Goal: Task Accomplishment & Management: Use online tool/utility

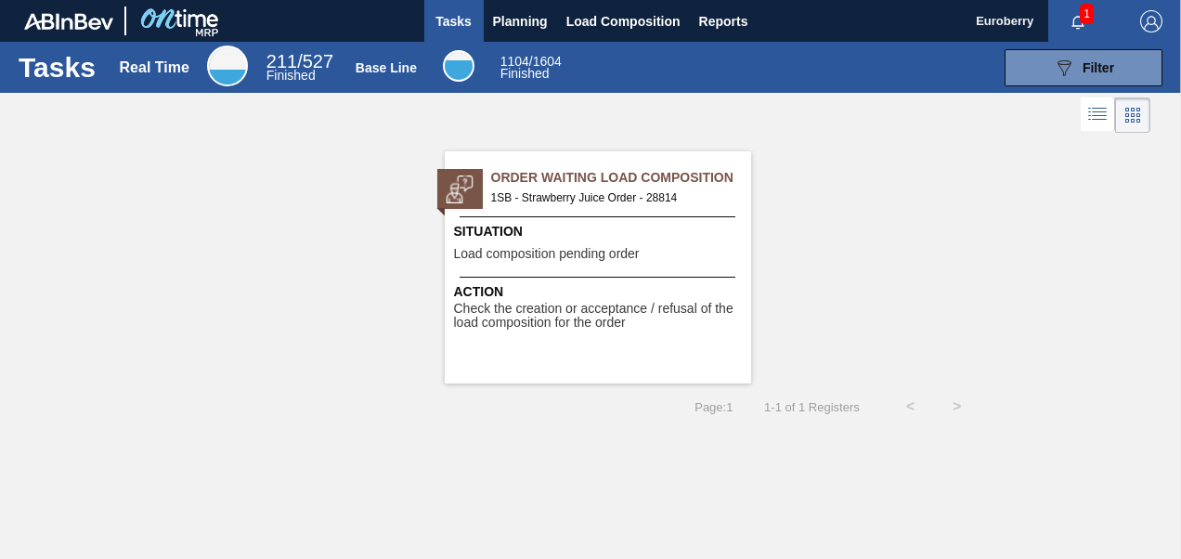
click at [461, 189] on img at bounding box center [460, 190] width 28 height 28
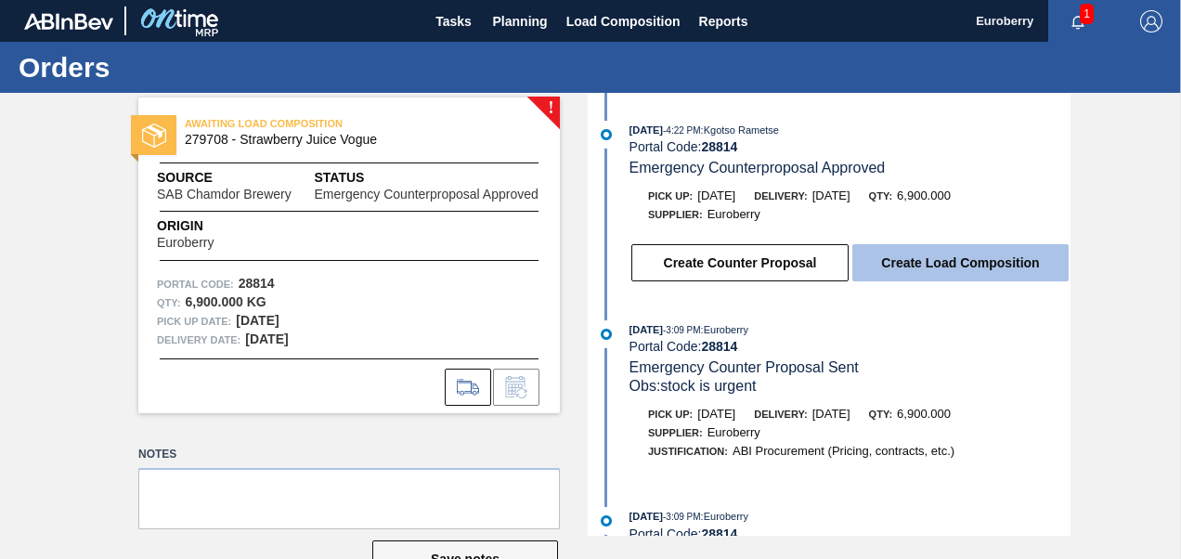
click at [973, 266] on button "Create Load Composition" at bounding box center [961, 262] width 216 height 37
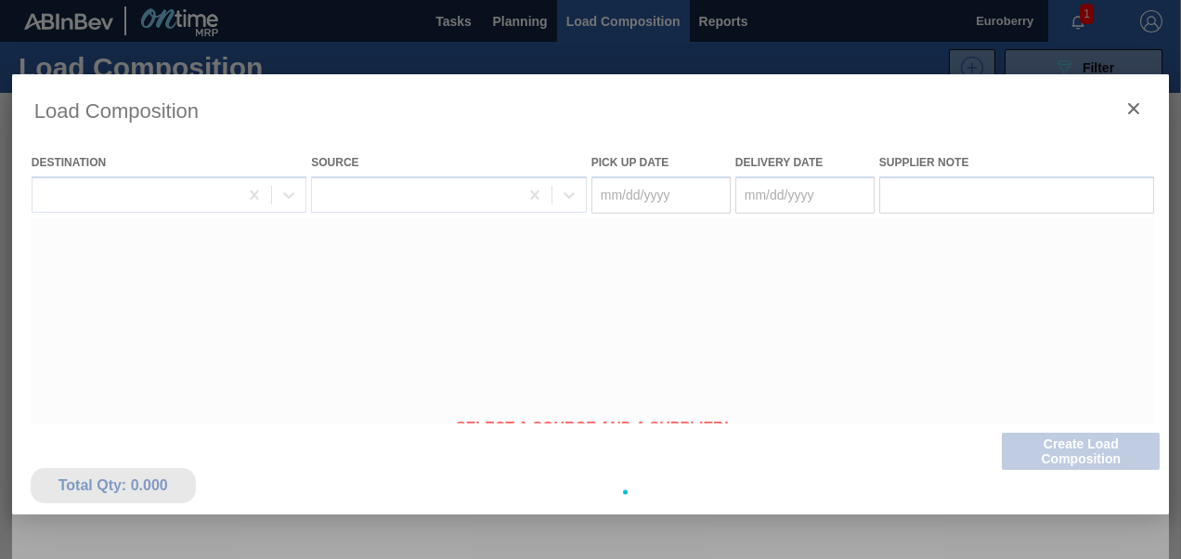
type Date "[DATE]"
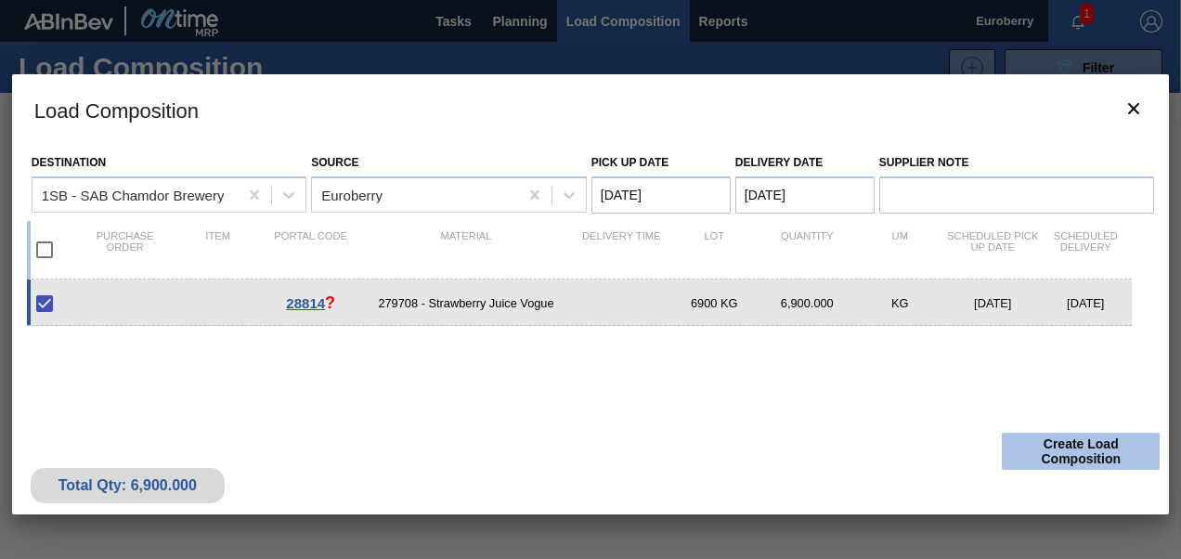
click at [1086, 450] on button "Create Load Composition" at bounding box center [1081, 451] width 158 height 37
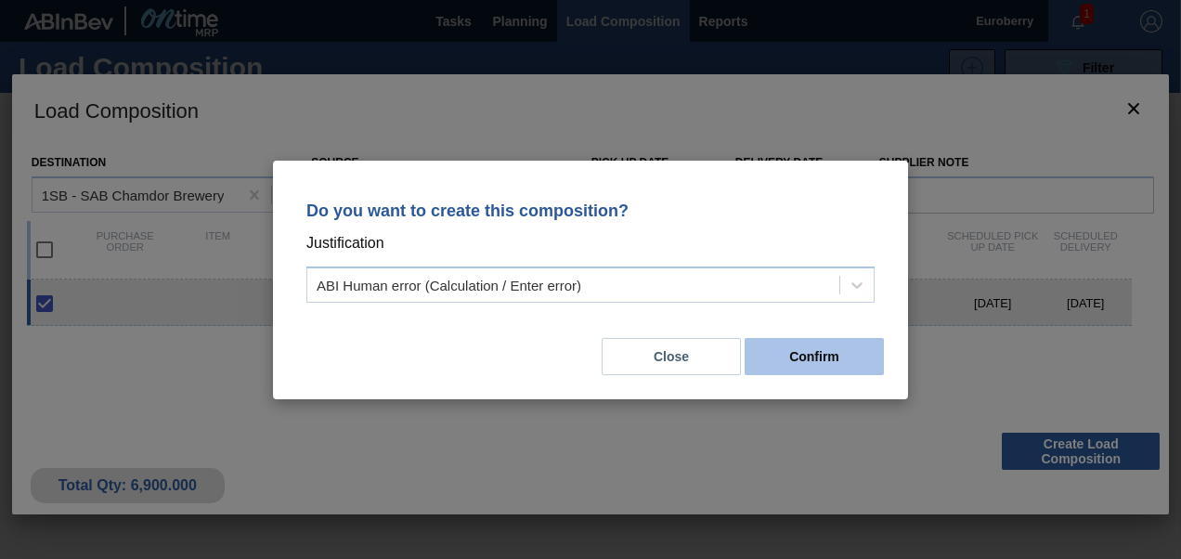
click at [822, 360] on button "Confirm" at bounding box center [814, 356] width 139 height 37
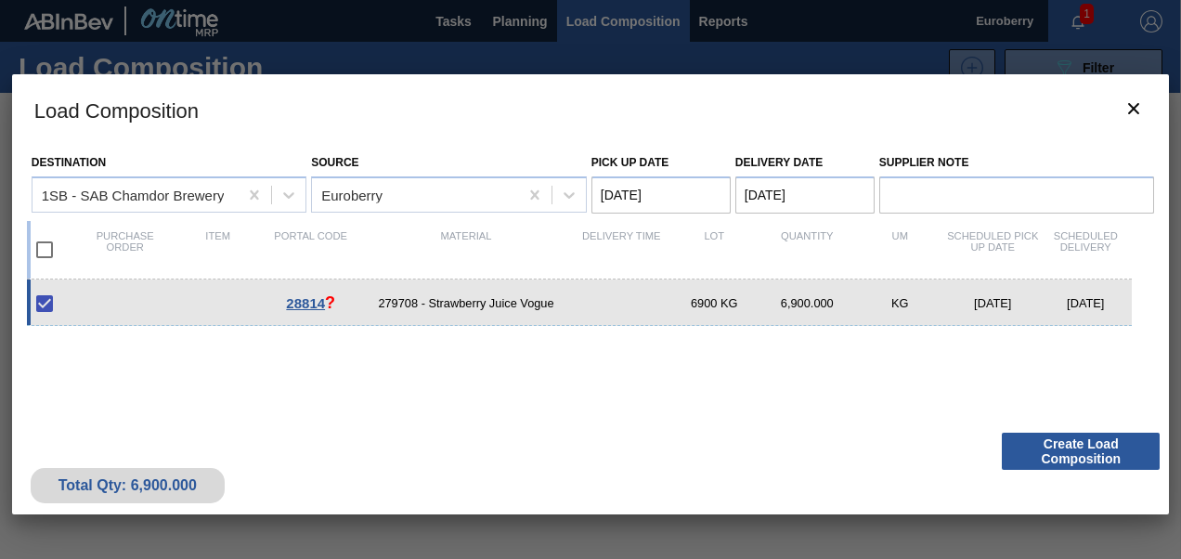
click at [48, 301] on input "checkbox" at bounding box center [44, 303] width 39 height 39
checkbox input "true"
click at [1071, 449] on button "Create Load Composition" at bounding box center [1081, 451] width 158 height 37
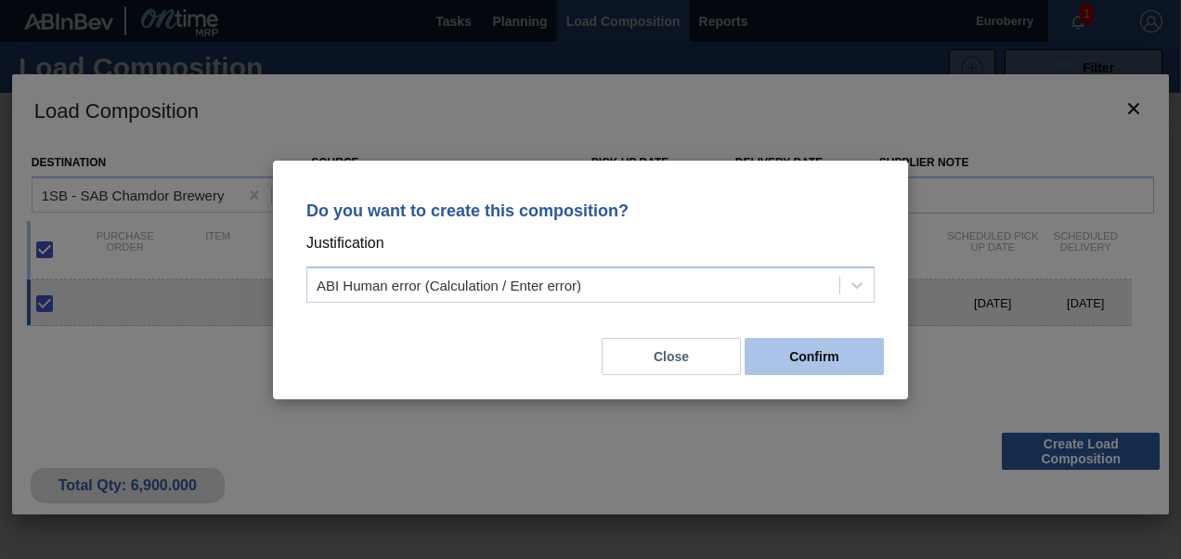
click at [806, 360] on button "Confirm" at bounding box center [814, 356] width 139 height 37
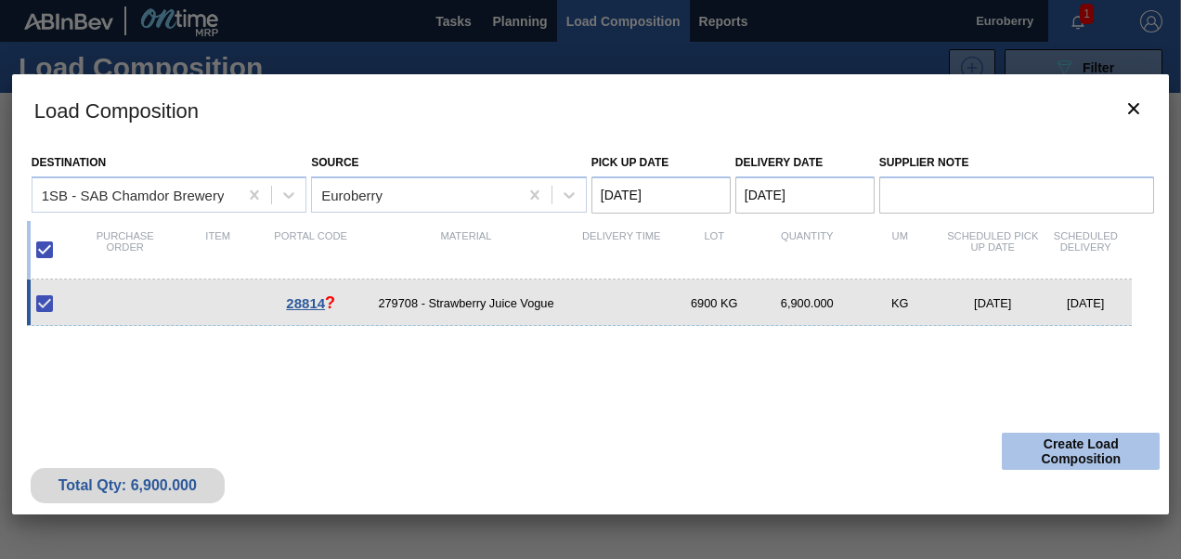
click at [1097, 445] on button "Create Load Composition" at bounding box center [1081, 451] width 158 height 37
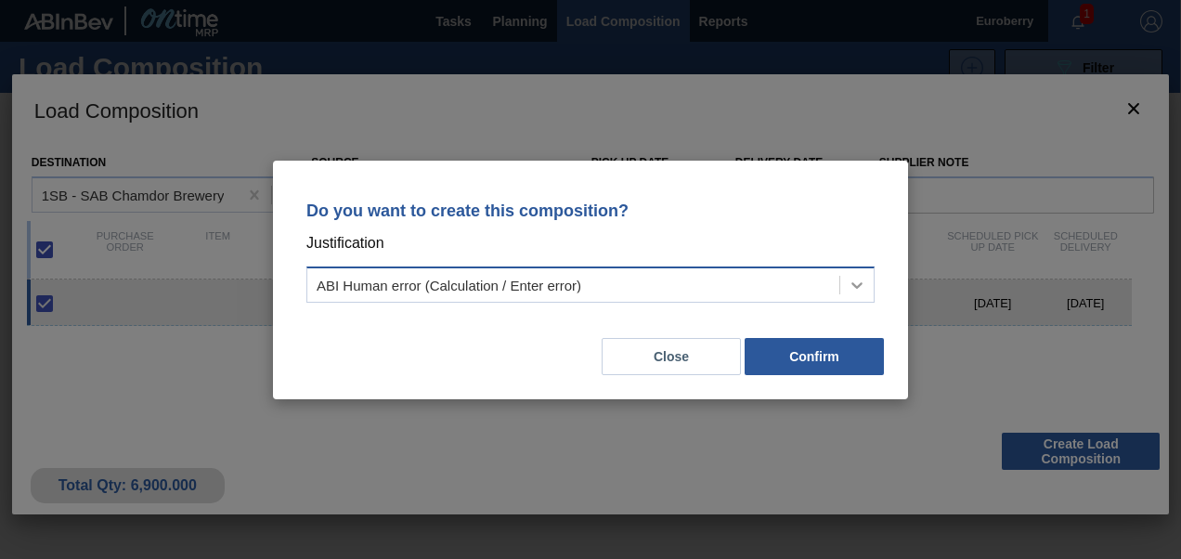
click at [861, 289] on icon at bounding box center [857, 285] width 19 height 19
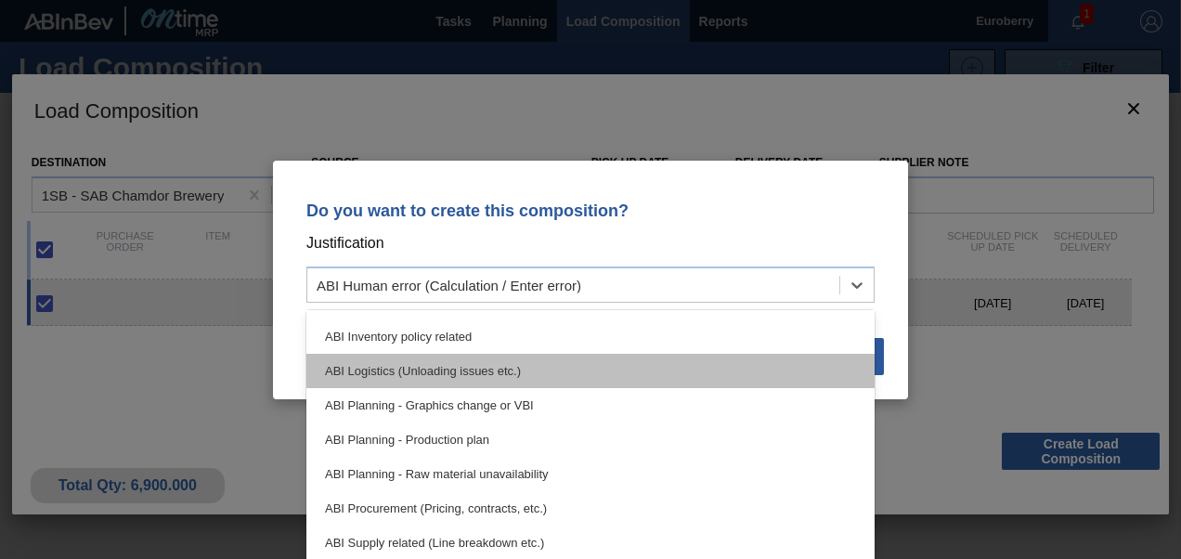
scroll to position [93, 0]
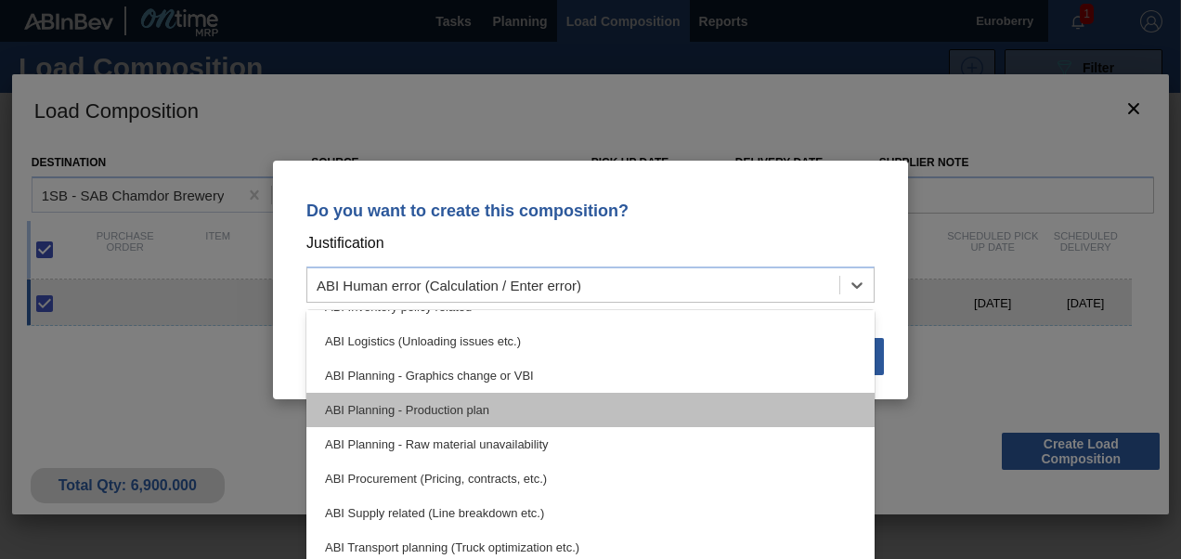
click at [467, 409] on div "ABI Planning - Production plan" at bounding box center [591, 410] width 568 height 34
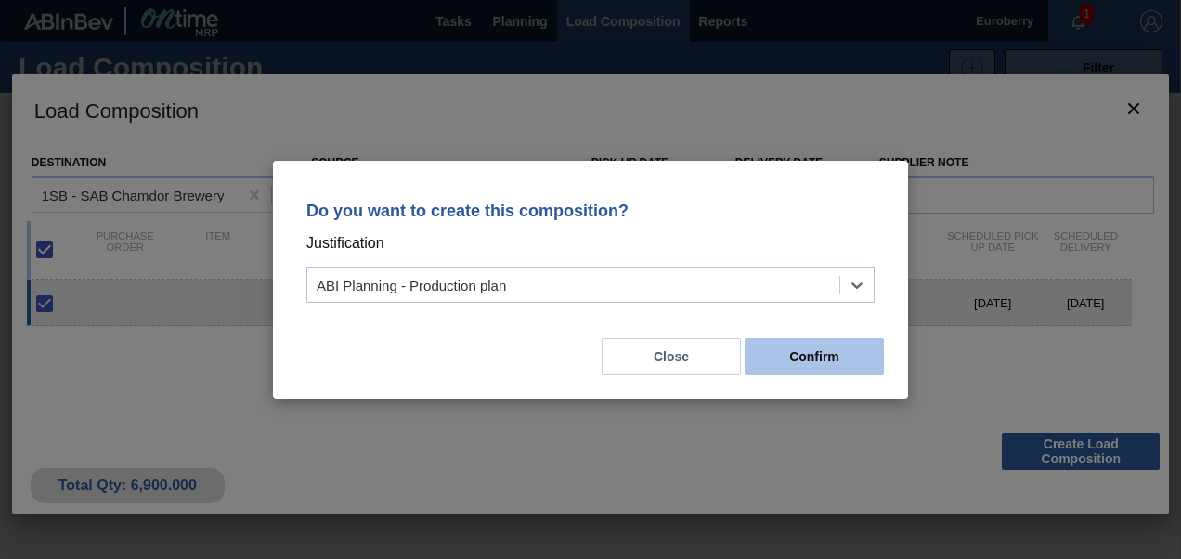
click at [808, 354] on button "Confirm" at bounding box center [814, 356] width 139 height 37
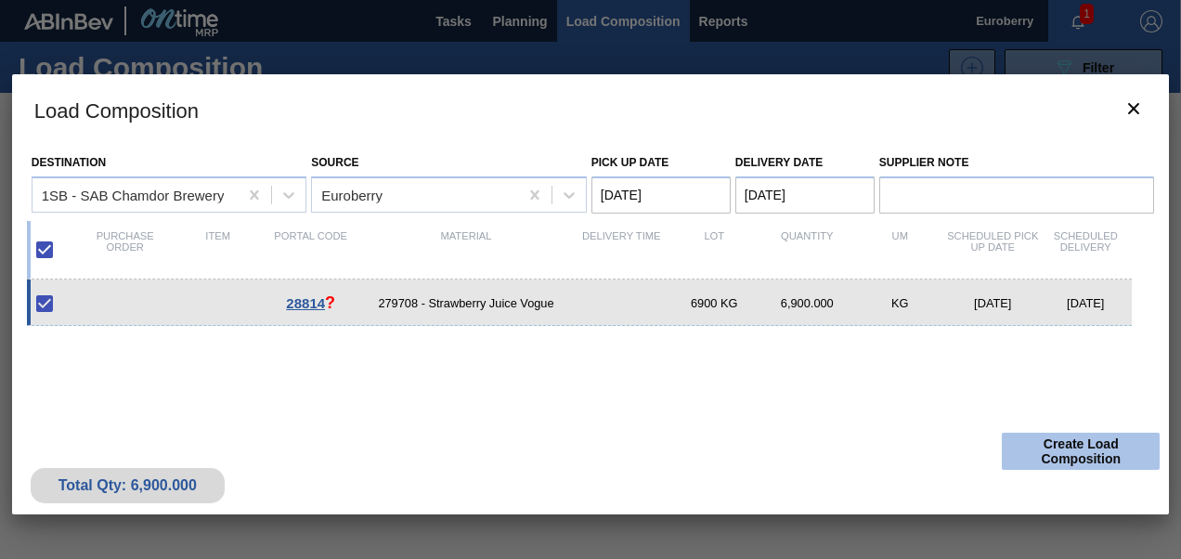
click at [1063, 451] on button "Create Load Composition" at bounding box center [1081, 451] width 158 height 37
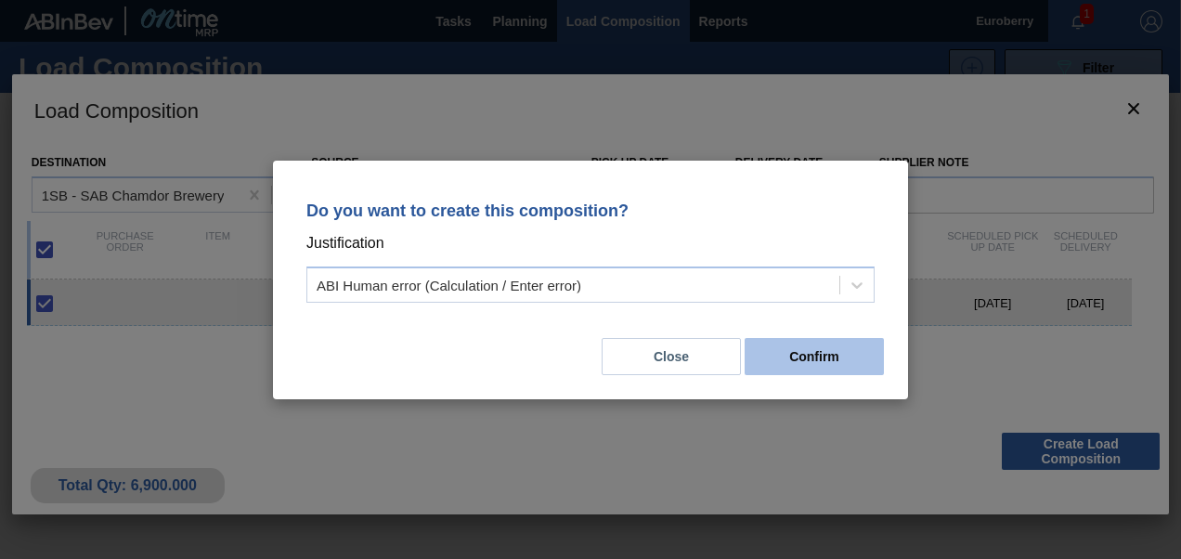
click at [830, 352] on button "Confirm" at bounding box center [814, 356] width 139 height 37
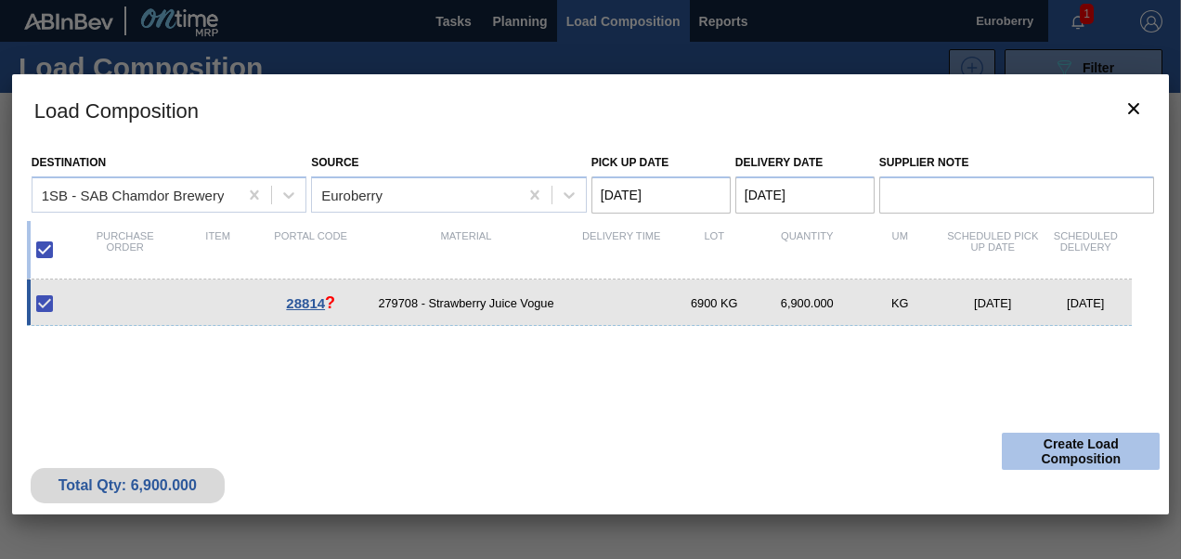
click at [1103, 453] on button "Create Load Composition" at bounding box center [1081, 451] width 158 height 37
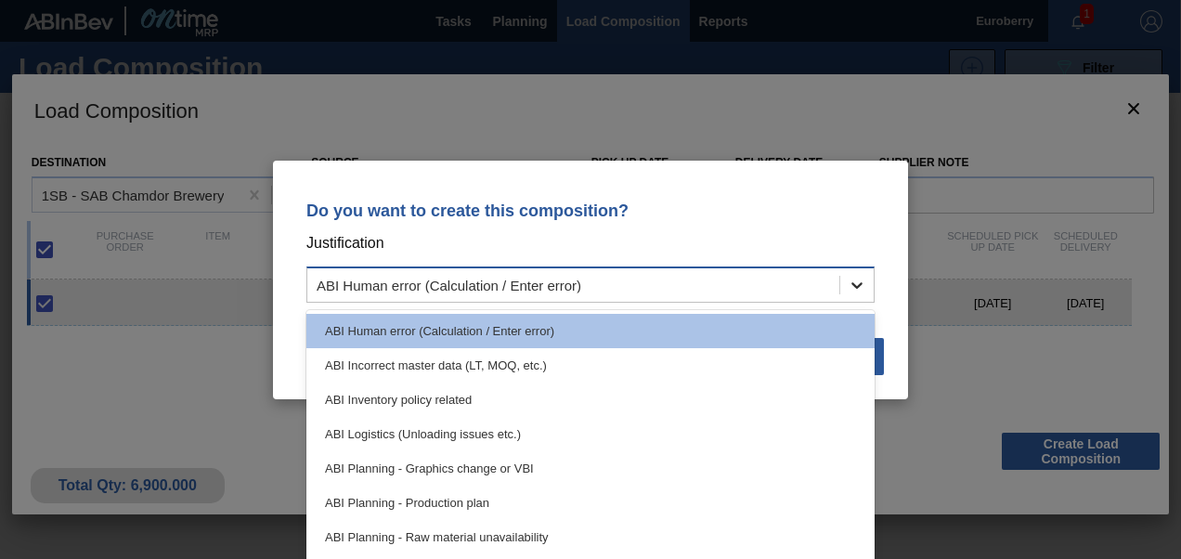
click at [860, 283] on icon at bounding box center [857, 285] width 19 height 19
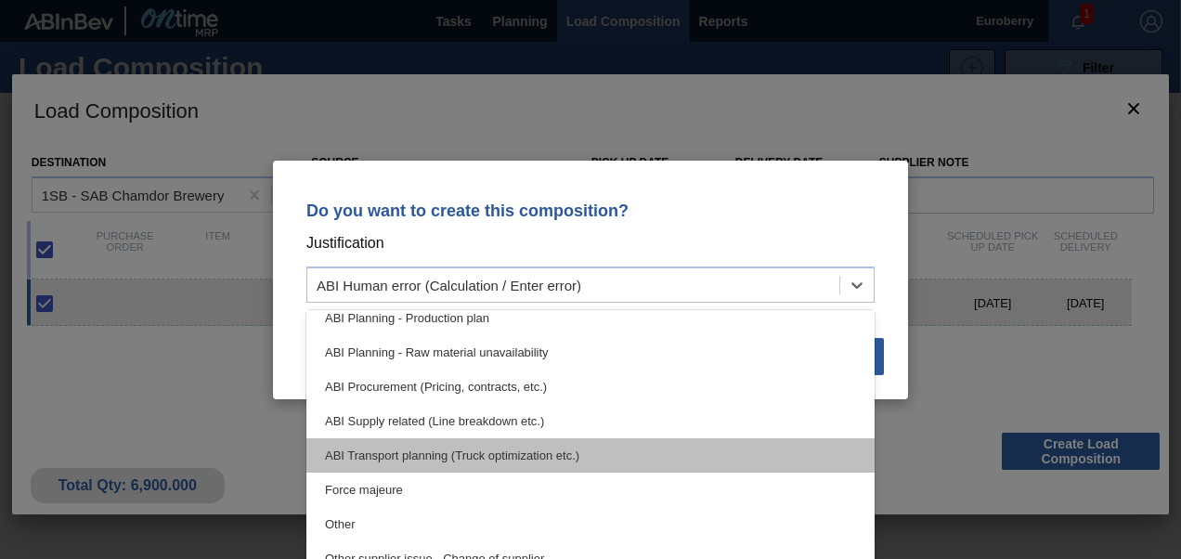
scroll to position [186, 0]
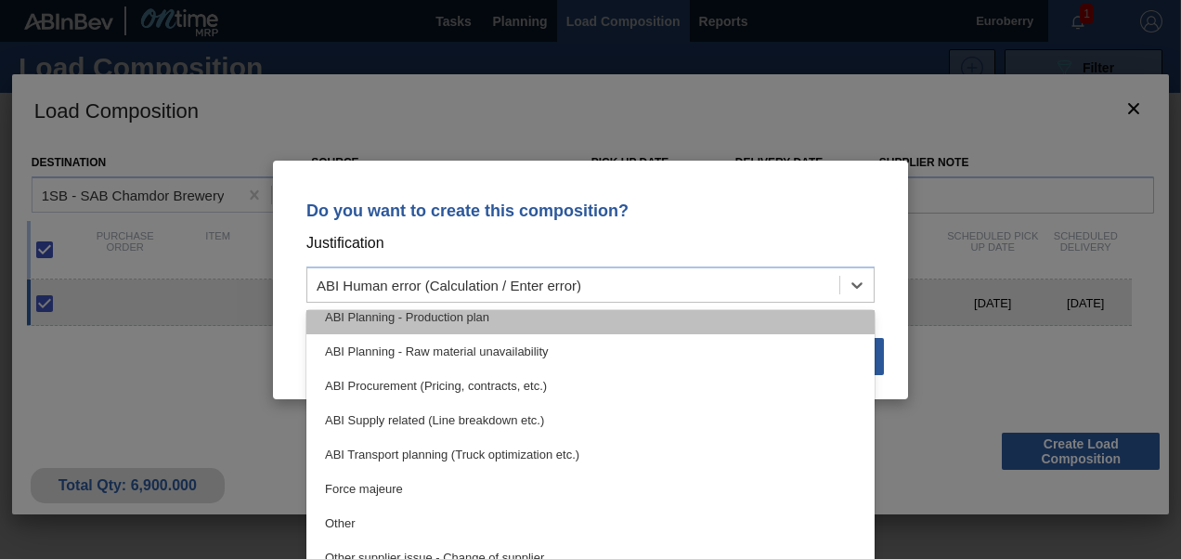
click at [469, 316] on div "ABI Planning - Production plan" at bounding box center [591, 317] width 568 height 34
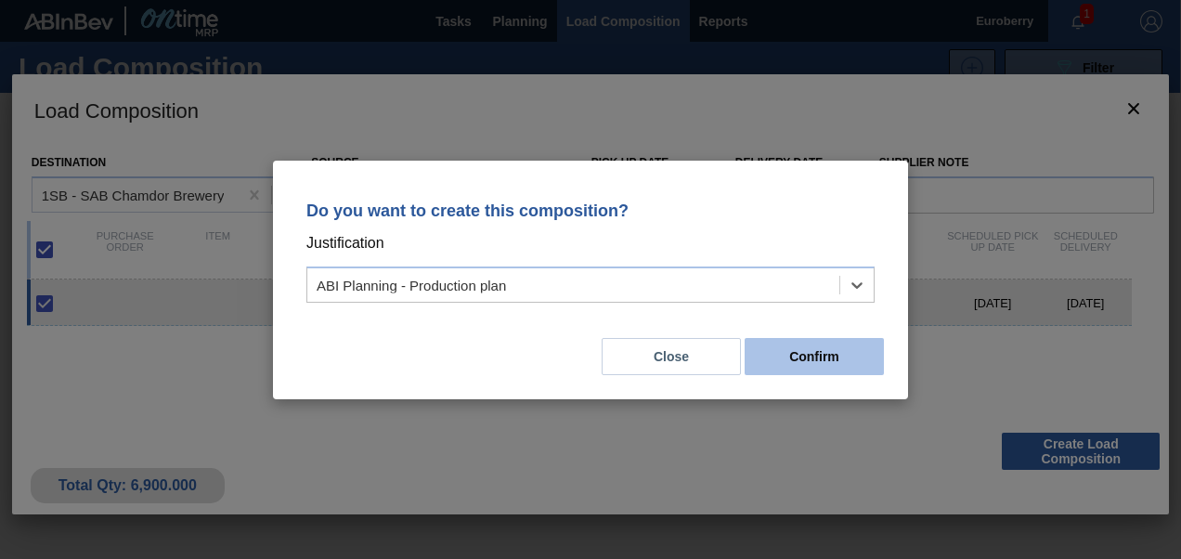
click at [823, 359] on button "Confirm" at bounding box center [814, 356] width 139 height 37
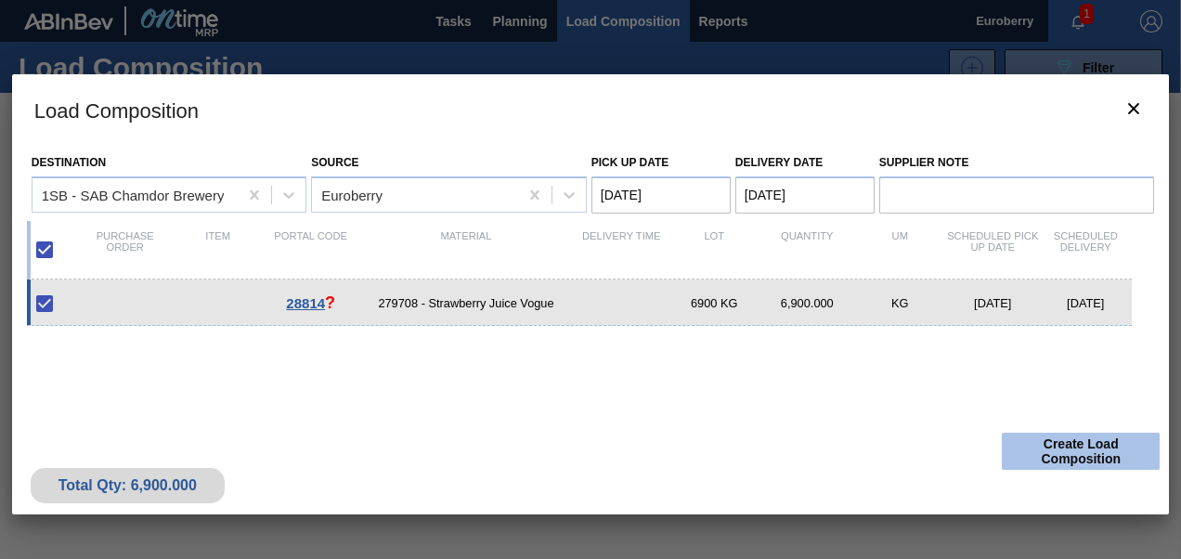
click at [1081, 459] on button "Create Load Composition" at bounding box center [1081, 451] width 158 height 37
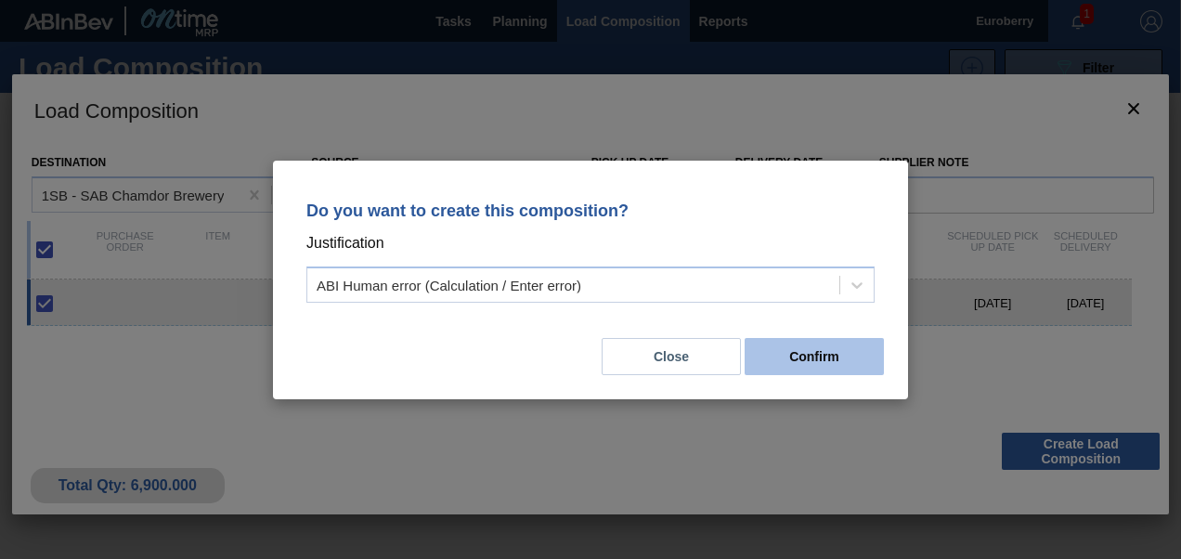
click at [844, 362] on button "Confirm" at bounding box center [814, 356] width 139 height 37
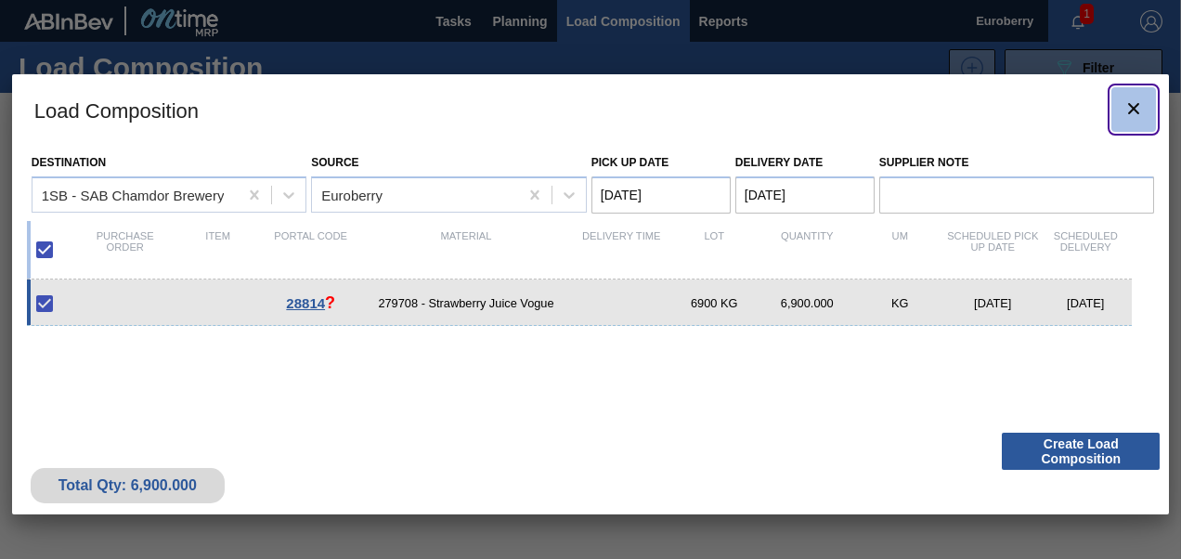
click at [1135, 102] on icon "botão de ícone" at bounding box center [1134, 109] width 22 height 22
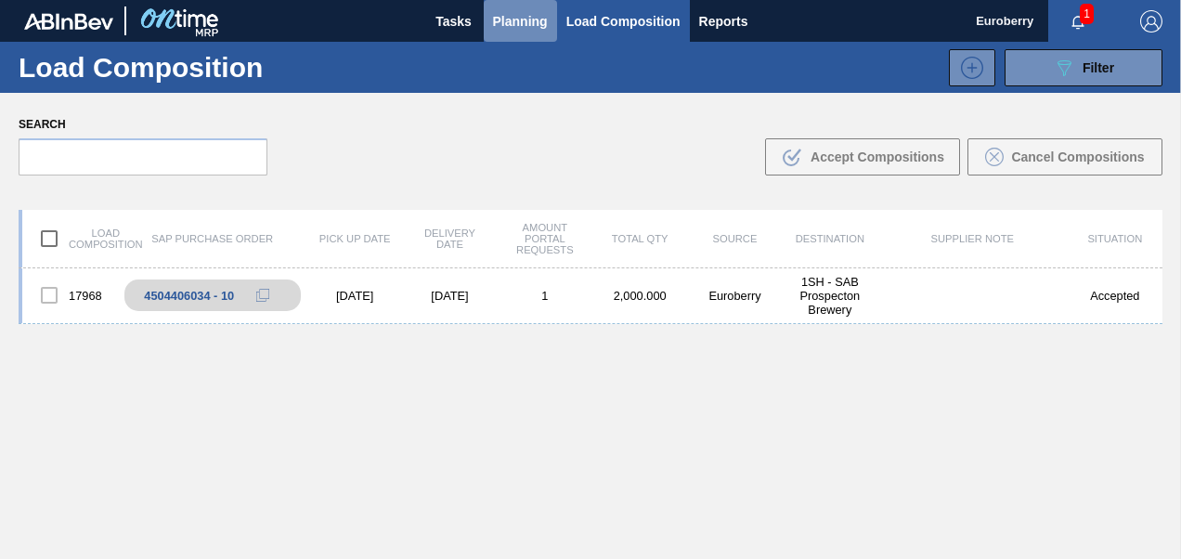
click at [512, 22] on span "Planning" at bounding box center [520, 21] width 55 height 22
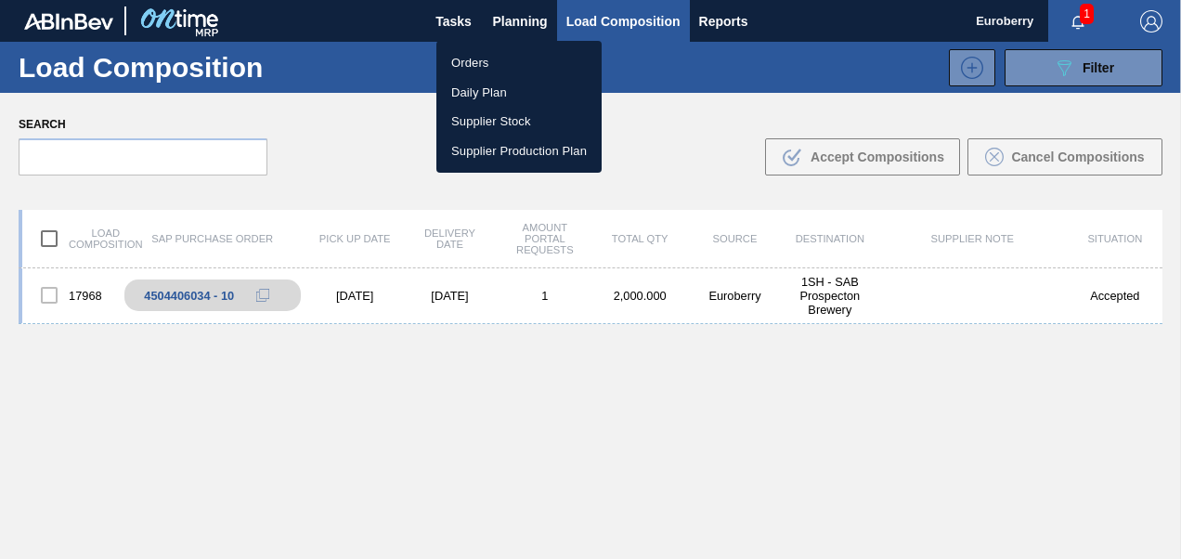
click at [477, 64] on li "Orders" at bounding box center [519, 63] width 165 height 30
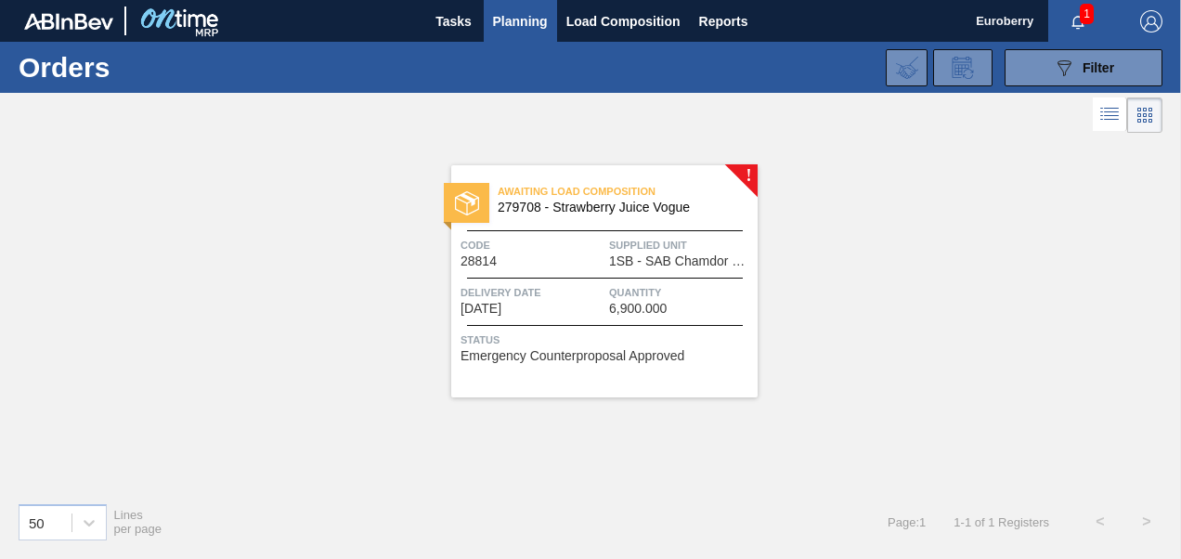
click at [468, 203] on img at bounding box center [467, 203] width 24 height 24
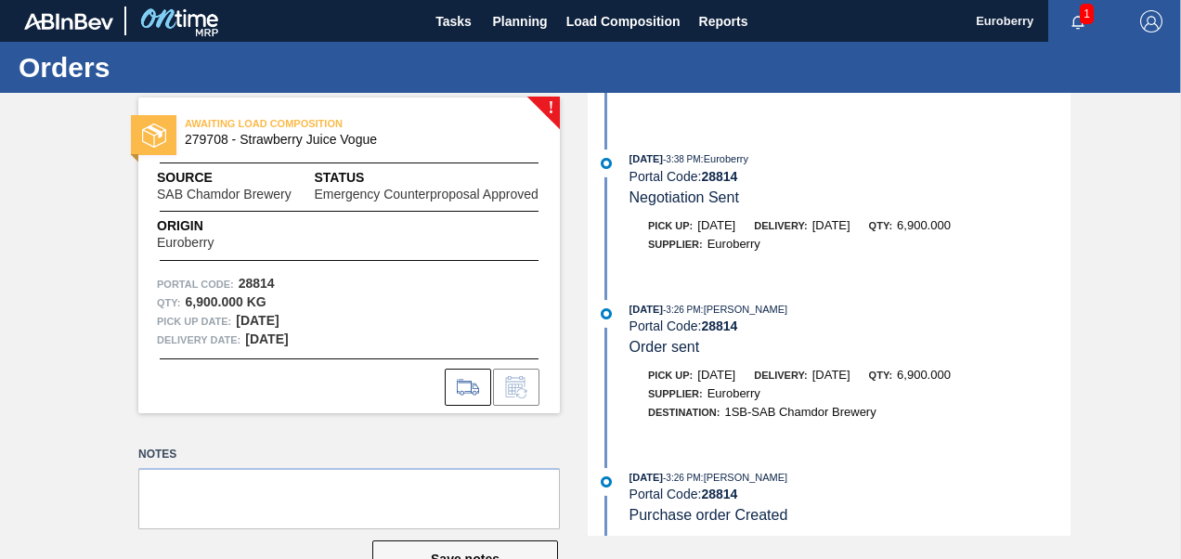
scroll to position [1089, 0]
